Goal: Task Accomplishment & Management: Use online tool/utility

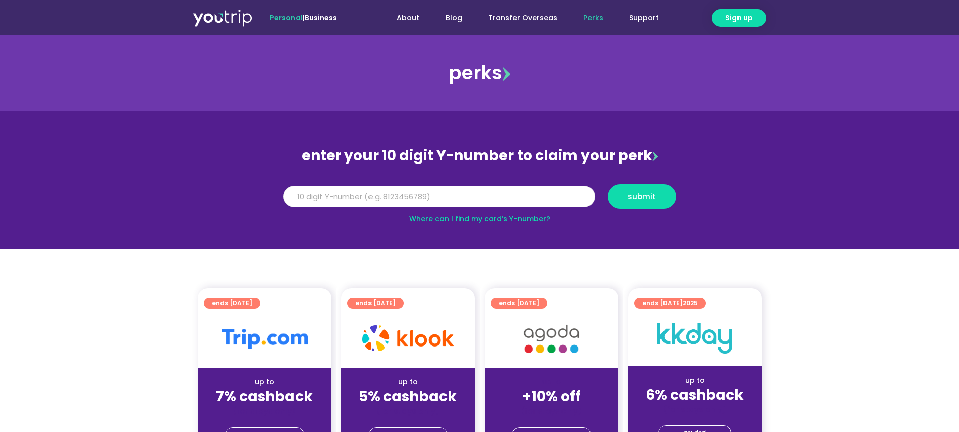
drag, startPoint x: 374, startPoint y: 207, endPoint x: 367, endPoint y: 193, distance: 15.8
click at [372, 207] on input "Y Number" at bounding box center [439, 197] width 312 height 22
click at [365, 193] on input "Y Number" at bounding box center [439, 197] width 312 height 22
type input "8131386080"
click at [608, 184] on button "submit" at bounding box center [642, 196] width 68 height 25
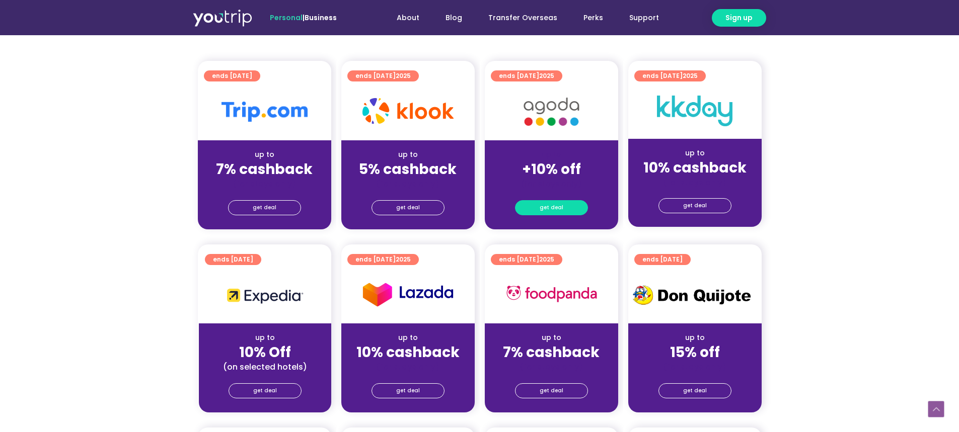
scroll to position [201, 0]
